Goal: Use online tool/utility: Utilize a website feature to perform a specific function

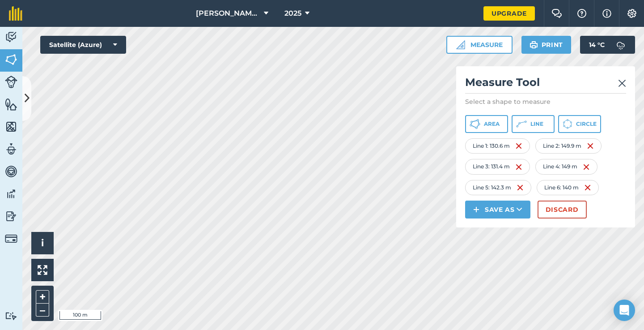
click at [620, 84] on img at bounding box center [622, 83] width 8 height 11
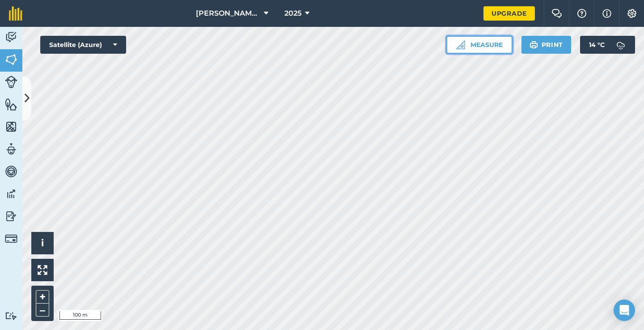
click at [453, 47] on button "Measure" at bounding box center [479, 45] width 66 height 18
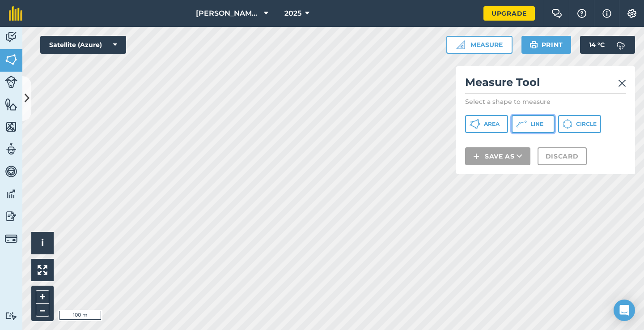
click at [524, 123] on icon at bounding box center [521, 123] width 11 height 11
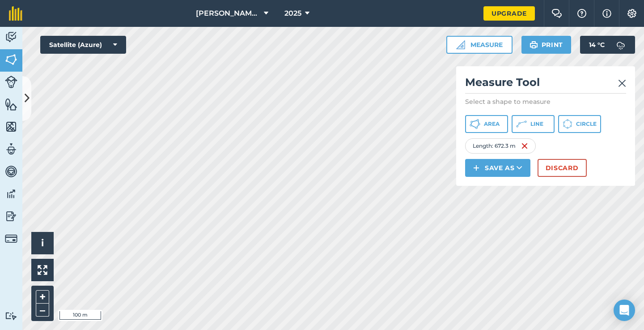
click at [622, 87] on img at bounding box center [622, 83] width 8 height 11
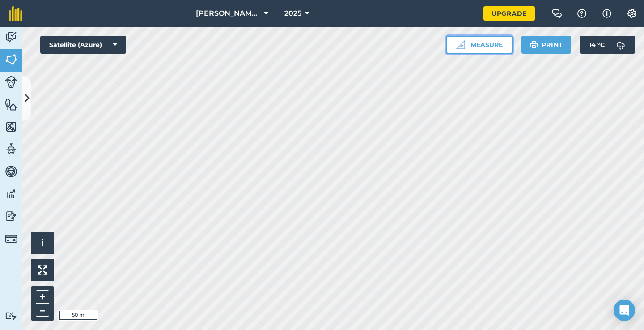
click at [465, 43] on button "Measure" at bounding box center [479, 45] width 66 height 18
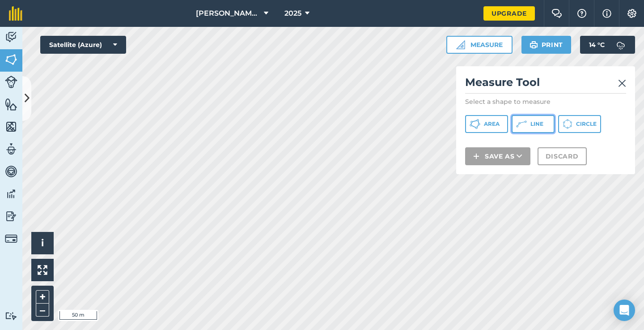
click at [540, 123] on span "Line" at bounding box center [536, 123] width 13 height 7
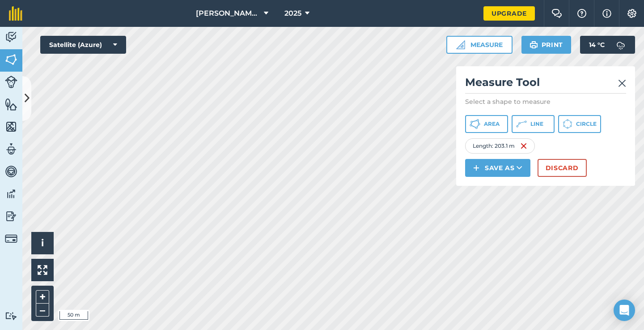
click at [624, 87] on img at bounding box center [622, 83] width 8 height 11
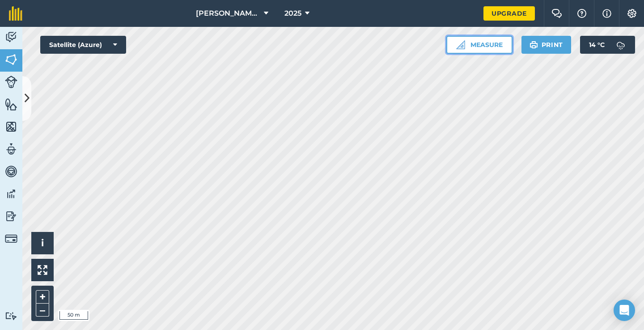
click at [462, 42] on img at bounding box center [460, 44] width 9 height 9
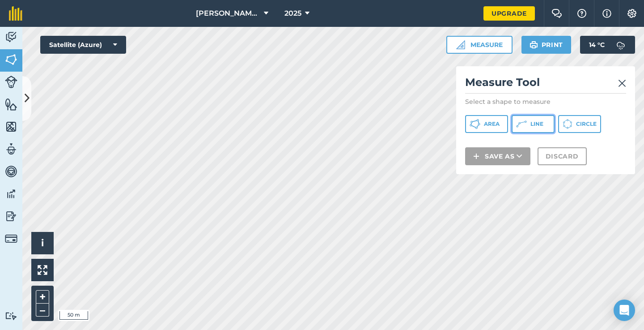
click at [528, 122] on button "Line" at bounding box center [532, 124] width 43 height 18
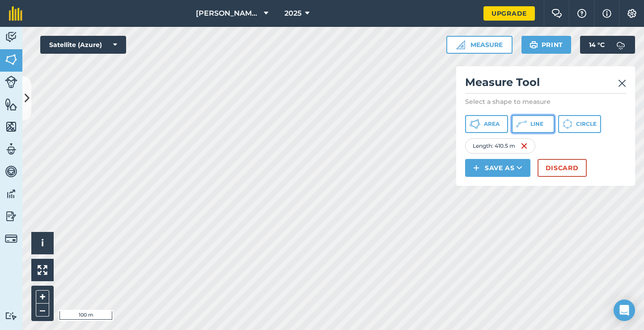
click at [537, 125] on span "Line" at bounding box center [536, 123] width 13 height 7
click at [622, 83] on img at bounding box center [622, 83] width 8 height 11
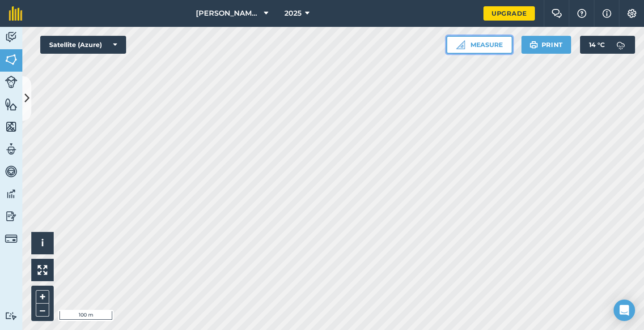
click at [472, 51] on button "Measure" at bounding box center [479, 45] width 66 height 18
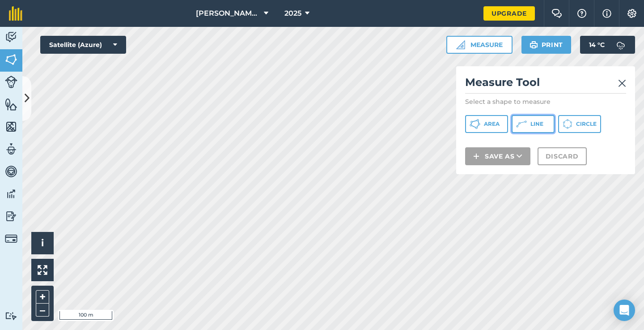
click at [518, 129] on icon at bounding box center [521, 123] width 11 height 11
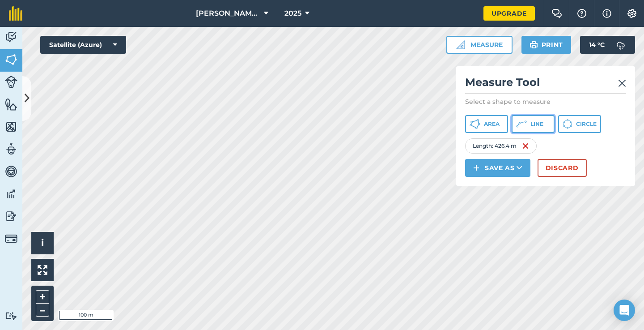
click at [537, 129] on button "Line" at bounding box center [532, 124] width 43 height 18
click at [621, 83] on img at bounding box center [622, 83] width 8 height 11
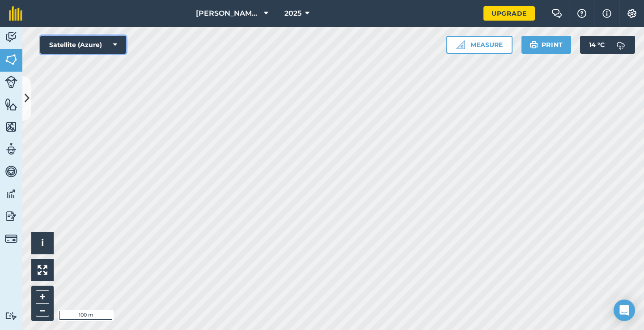
click at [112, 45] on button "Satellite (Azure)" at bounding box center [83, 45] width 86 height 18
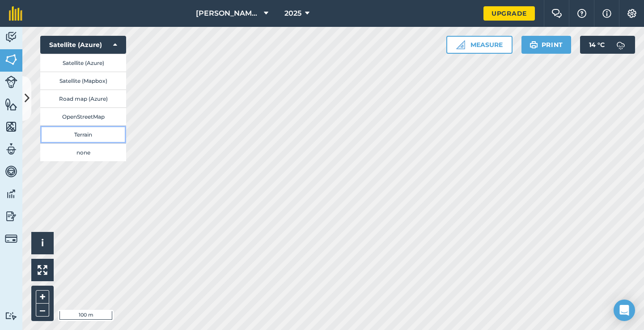
click at [86, 129] on button "Terrain" at bounding box center [83, 134] width 86 height 18
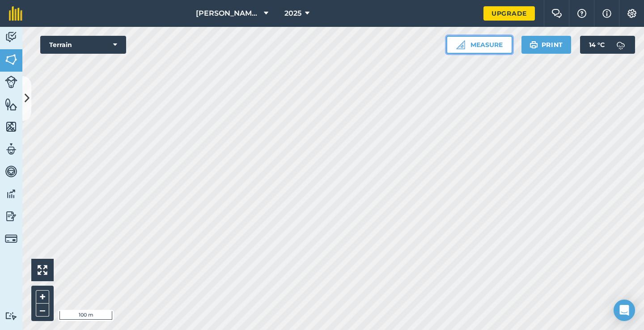
click at [495, 43] on button "Measure" at bounding box center [479, 45] width 66 height 18
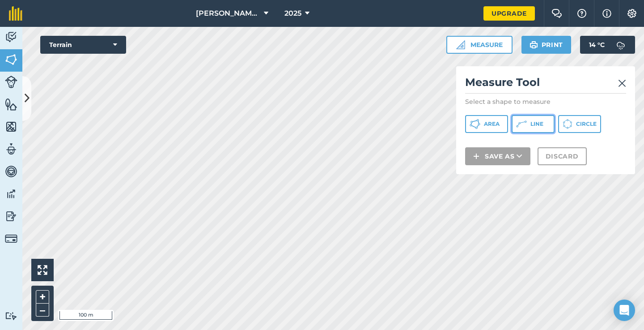
click at [526, 121] on icon at bounding box center [525, 121] width 2 height 2
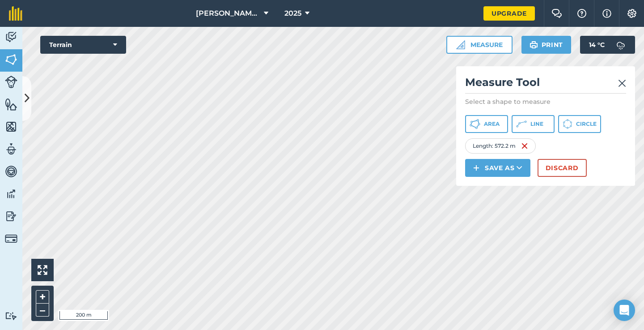
click at [624, 86] on img at bounding box center [622, 83] width 8 height 11
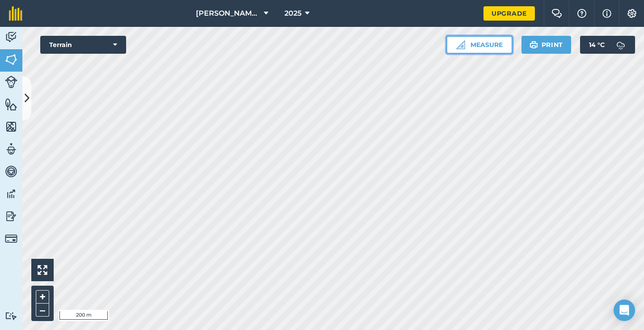
click at [492, 51] on button "Measure" at bounding box center [479, 45] width 66 height 18
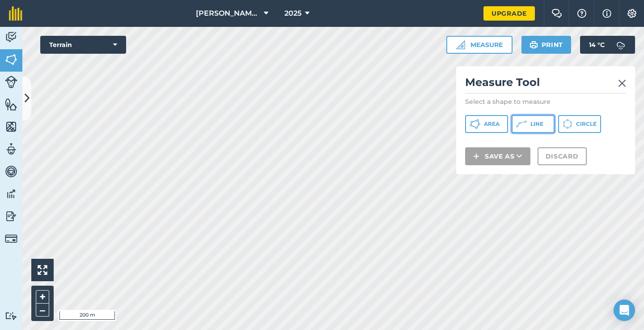
click at [533, 128] on button "Line" at bounding box center [532, 124] width 43 height 18
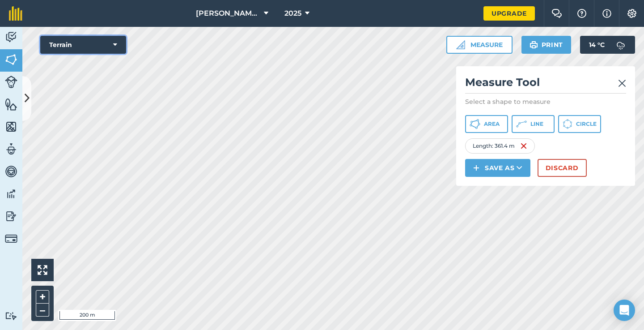
click at [117, 49] on button "Terrain" at bounding box center [83, 45] width 86 height 18
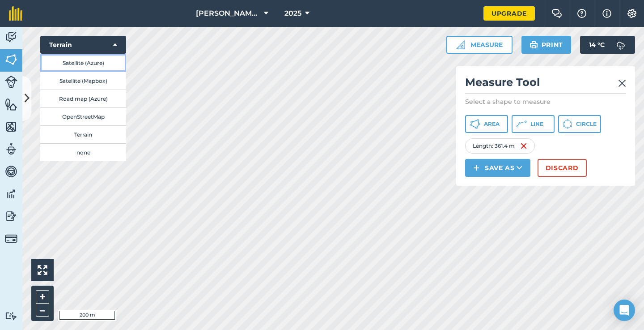
click at [116, 61] on button "Satellite (Azure)" at bounding box center [83, 63] width 86 height 18
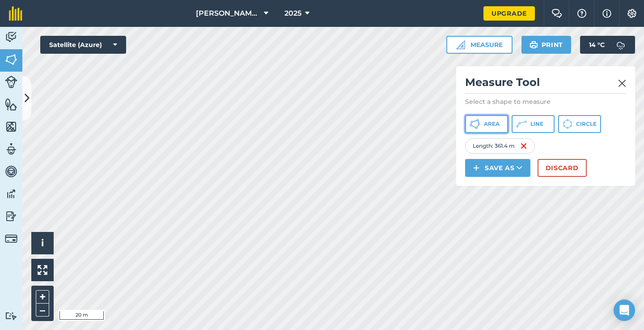
click at [493, 126] on span "Area" at bounding box center [492, 123] width 16 height 7
click at [527, 148] on img at bounding box center [525, 145] width 7 height 11
click at [112, 48] on button "Satellite (Azure)" at bounding box center [83, 45] width 86 height 18
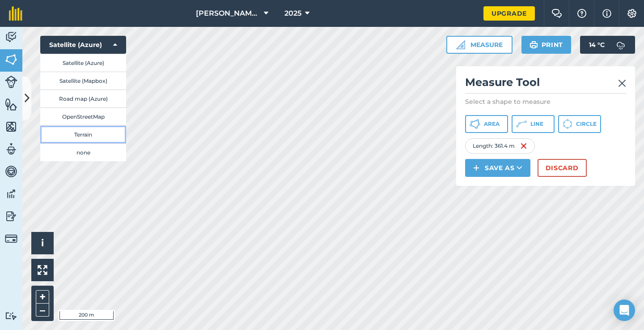
click at [104, 131] on button "Terrain" at bounding box center [83, 134] width 86 height 18
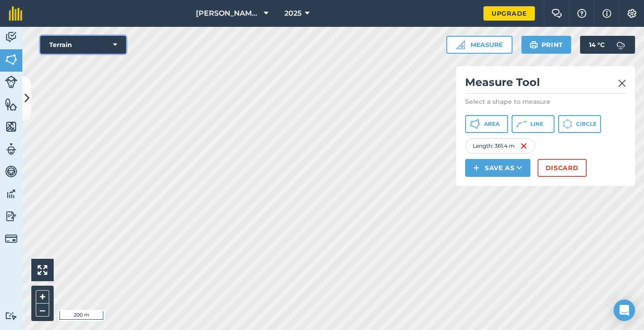
click at [89, 39] on button "Terrain" at bounding box center [83, 45] width 86 height 18
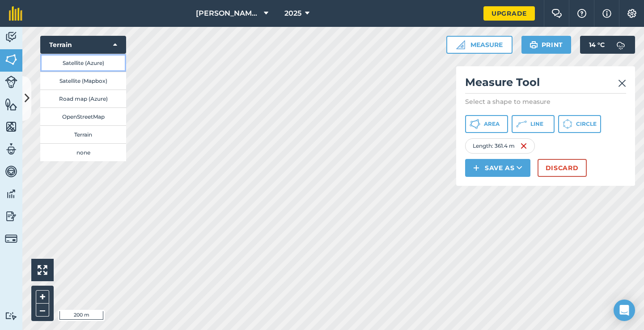
click at [93, 58] on button "Satellite (Azure)" at bounding box center [83, 63] width 86 height 18
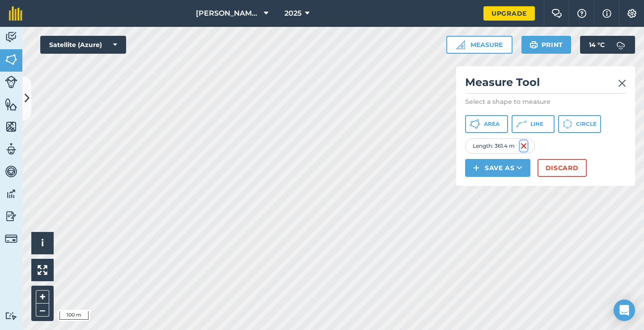
click at [524, 148] on img at bounding box center [523, 145] width 7 height 11
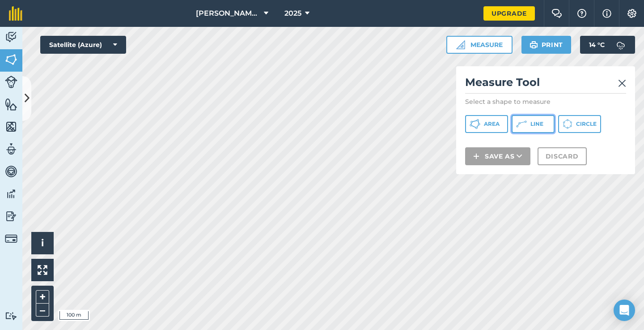
click at [529, 118] on button "Line" at bounding box center [532, 124] width 43 height 18
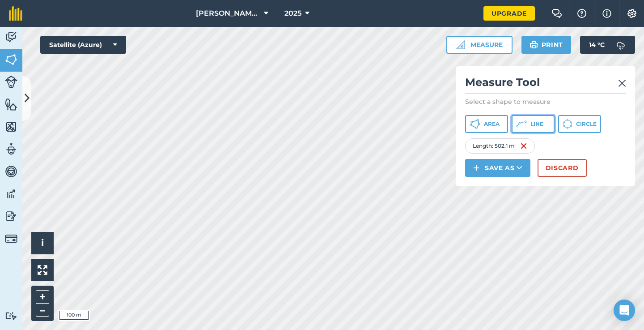
click at [523, 129] on icon at bounding box center [521, 123] width 11 height 11
click at [522, 145] on img at bounding box center [518, 145] width 7 height 11
click at [525, 147] on img at bounding box center [522, 145] width 7 height 11
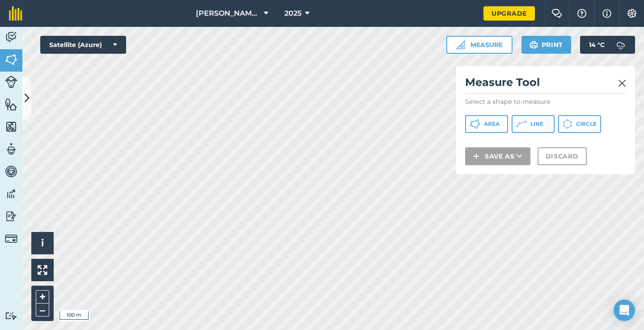
click at [620, 82] on img at bounding box center [622, 83] width 8 height 11
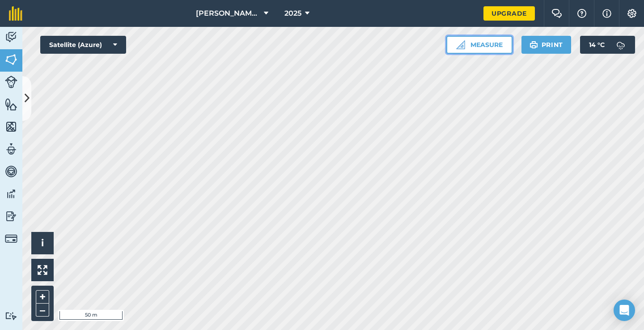
click at [469, 43] on button "Measure" at bounding box center [479, 45] width 66 height 18
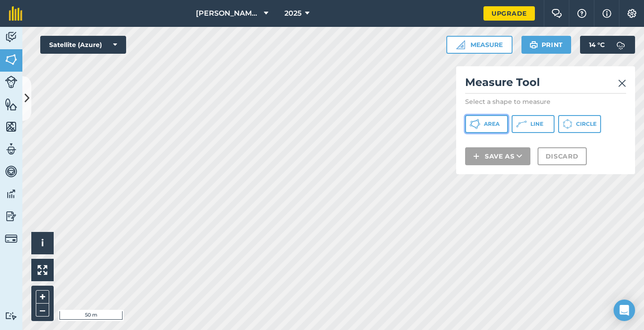
click at [502, 123] on button "Area" at bounding box center [486, 124] width 43 height 18
click at [530, 123] on span "Line" at bounding box center [536, 123] width 13 height 7
click at [621, 80] on img at bounding box center [622, 83] width 8 height 11
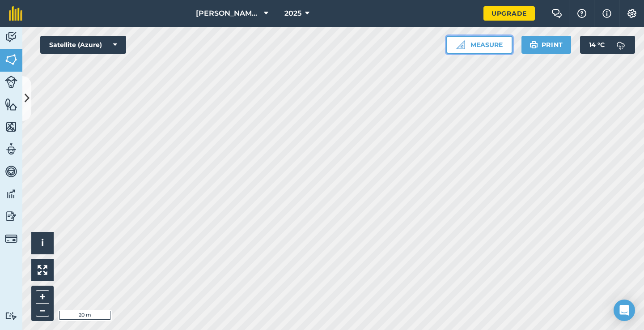
click at [469, 44] on button "Measure" at bounding box center [479, 45] width 66 height 18
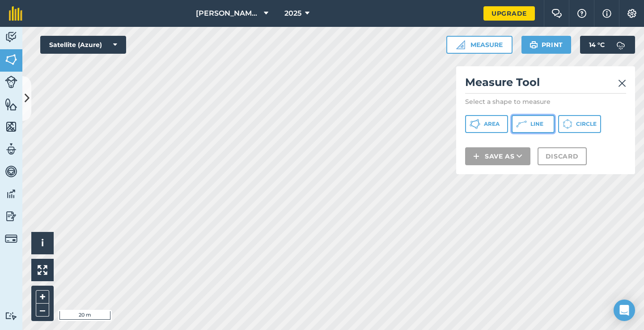
click at [534, 125] on span "Line" at bounding box center [536, 123] width 13 height 7
click at [621, 79] on img at bounding box center [622, 83] width 8 height 11
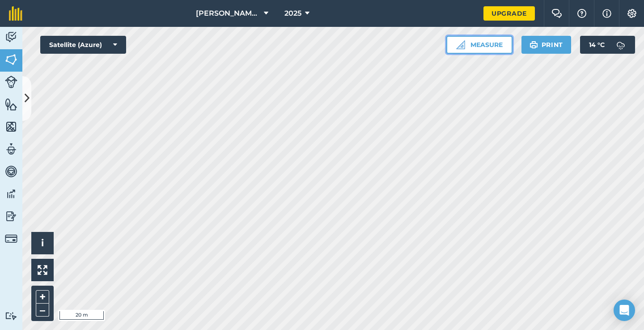
click at [478, 46] on button "Measure" at bounding box center [479, 45] width 66 height 18
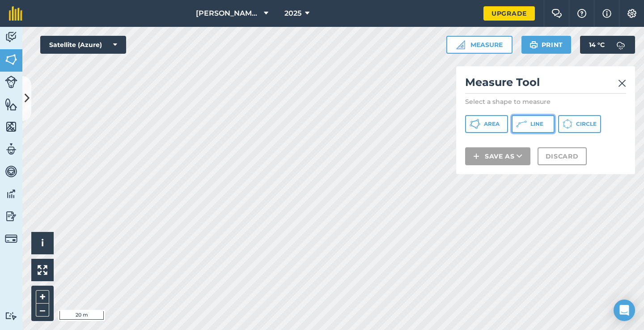
click at [538, 123] on span "Line" at bounding box center [536, 123] width 13 height 7
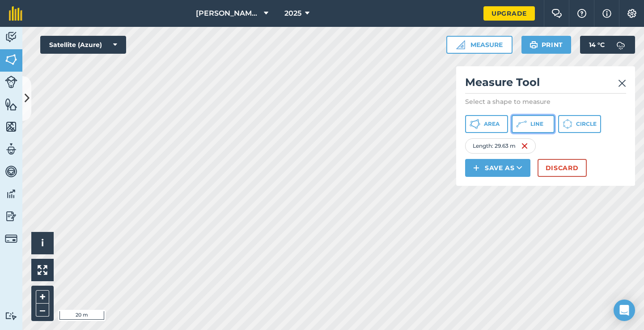
click at [531, 123] on span "Line" at bounding box center [536, 123] width 13 height 7
click at [595, 146] on img at bounding box center [592, 145] width 7 height 11
click at [524, 148] on img at bounding box center [524, 145] width 7 height 11
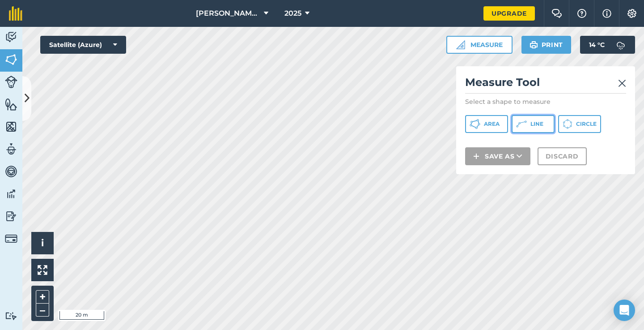
click at [519, 125] on icon at bounding box center [521, 123] width 11 height 11
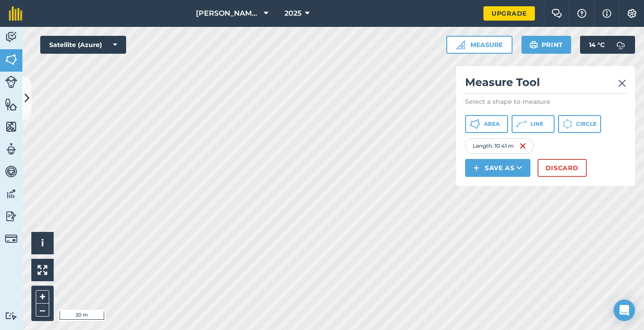
click at [623, 85] on img at bounding box center [622, 83] width 8 height 11
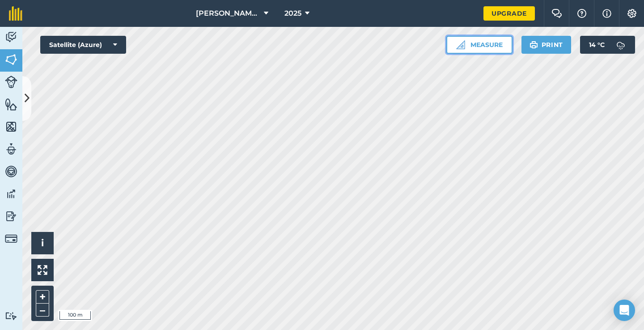
click at [472, 41] on button "Measure" at bounding box center [479, 45] width 66 height 18
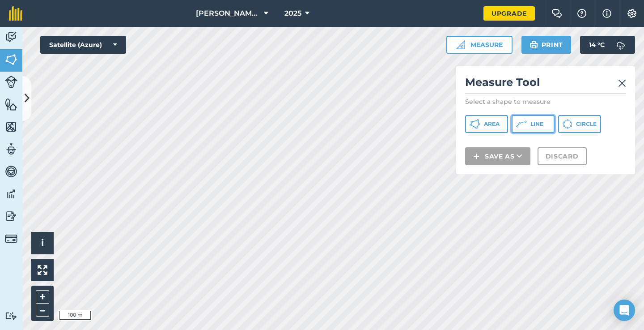
click at [520, 125] on icon at bounding box center [521, 123] width 11 height 11
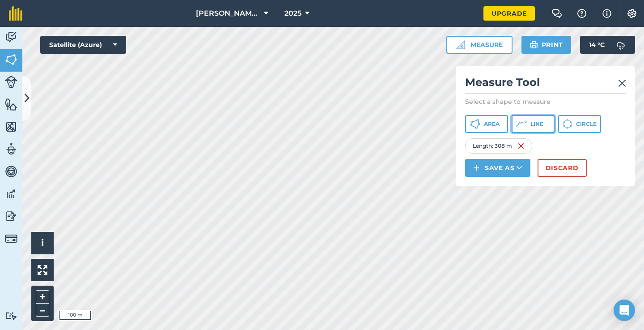
click at [538, 123] on span "Line" at bounding box center [536, 123] width 13 height 7
click at [621, 84] on img at bounding box center [622, 83] width 8 height 11
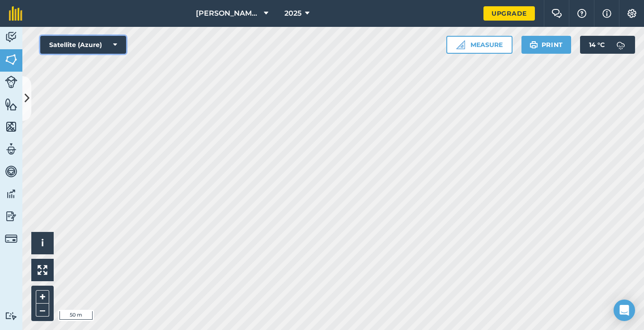
click at [77, 45] on button "Satellite (Azure)" at bounding box center [83, 45] width 86 height 18
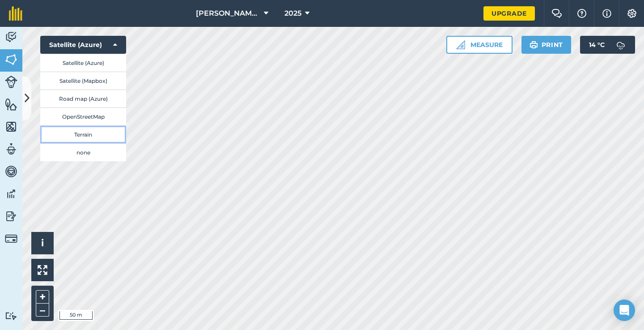
click at [72, 138] on button "Terrain" at bounding box center [83, 134] width 86 height 18
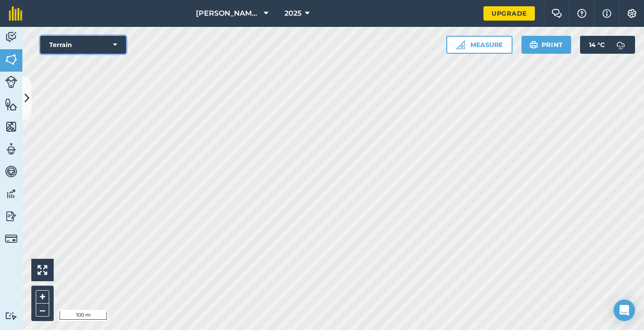
click at [84, 41] on button "Terrain" at bounding box center [83, 45] width 86 height 18
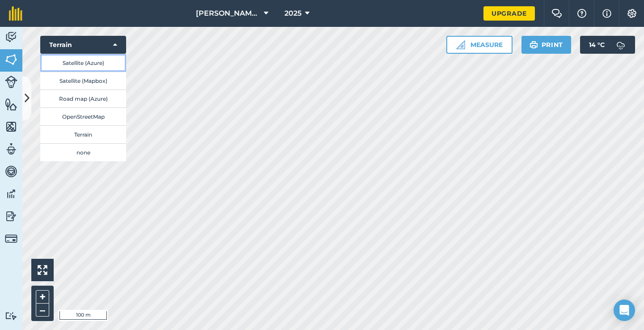
click at [76, 63] on button "Satellite (Azure)" at bounding box center [83, 63] width 86 height 18
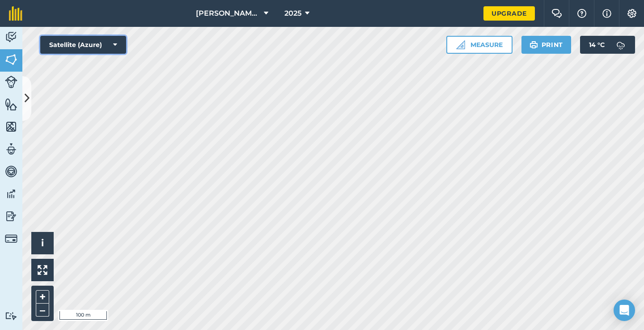
click at [85, 50] on button "Satellite (Azure)" at bounding box center [83, 45] width 86 height 18
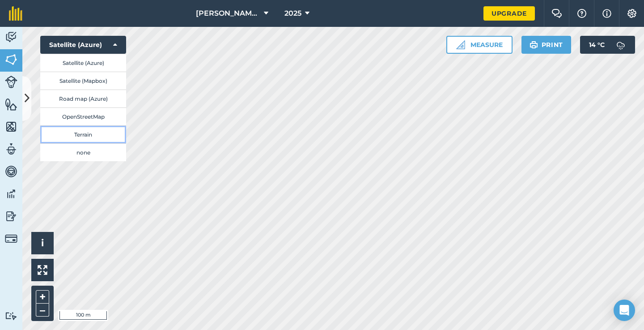
click at [87, 139] on button "Terrain" at bounding box center [83, 134] width 86 height 18
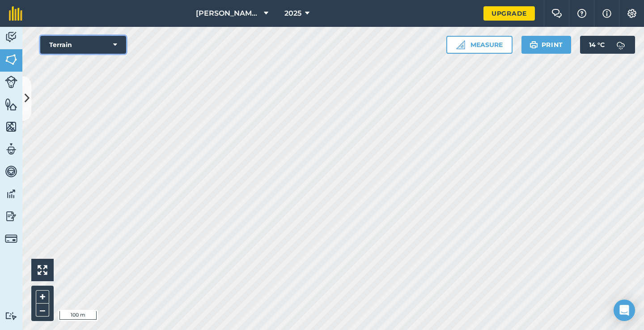
click at [114, 39] on button "Terrain" at bounding box center [83, 45] width 86 height 18
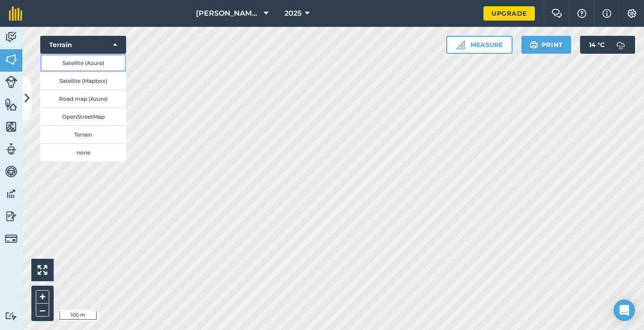
click at [99, 58] on button "Satellite (Azure)" at bounding box center [83, 63] width 86 height 18
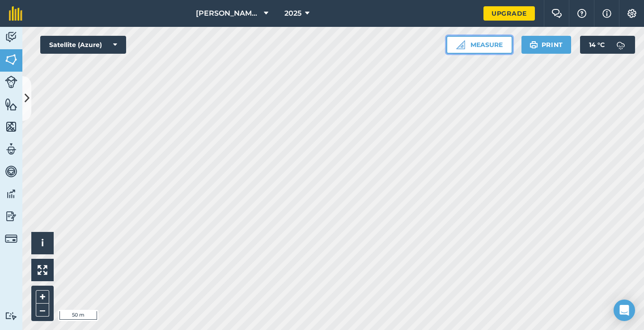
click at [472, 46] on button "Measure" at bounding box center [479, 45] width 66 height 18
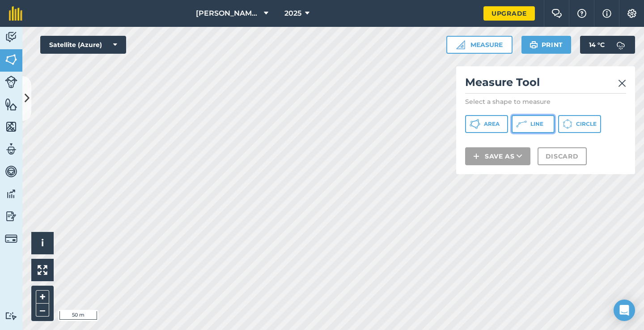
click at [535, 123] on span "Line" at bounding box center [536, 123] width 13 height 7
click at [619, 83] on img at bounding box center [622, 83] width 8 height 11
